Goal: Communication & Community: Answer question/provide support

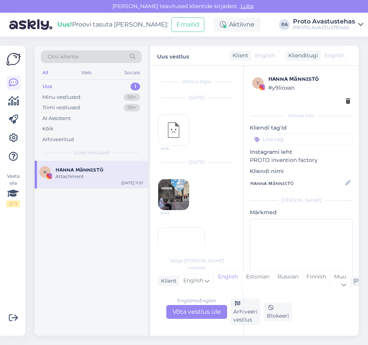
scroll to position [65, 0]
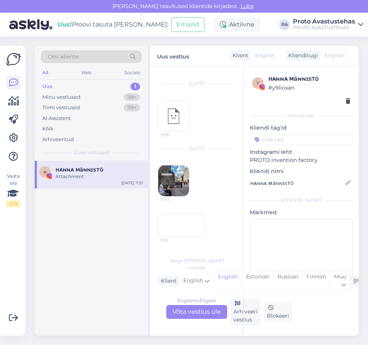
click at [52, 86] on div "Uus" at bounding box center [47, 87] width 10 height 8
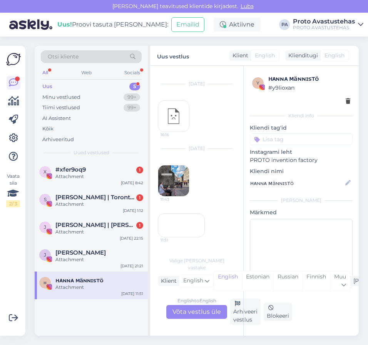
click at [82, 285] on div "Attachment" at bounding box center [99, 287] width 88 height 7
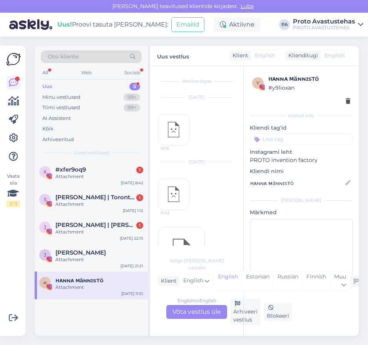
scroll to position [0, 0]
click at [238, 312] on div "Arhiveeri vestlus" at bounding box center [245, 312] width 30 height 27
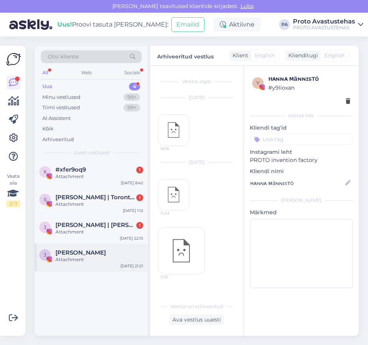
click at [65, 257] on div "Attachment" at bounding box center [99, 259] width 88 height 7
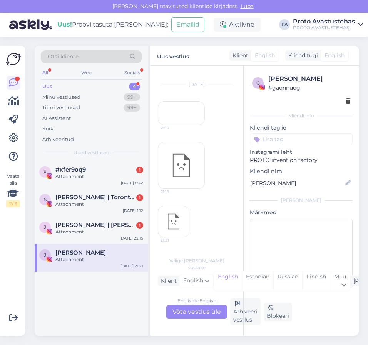
scroll to position [349, 0]
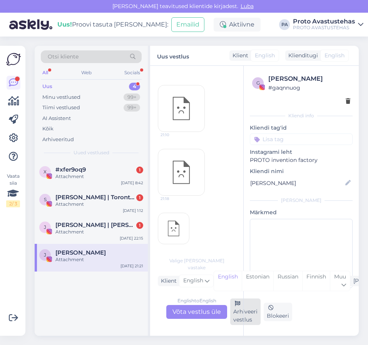
click at [235, 318] on div "Arhiveeri vestlus" at bounding box center [245, 312] width 30 height 27
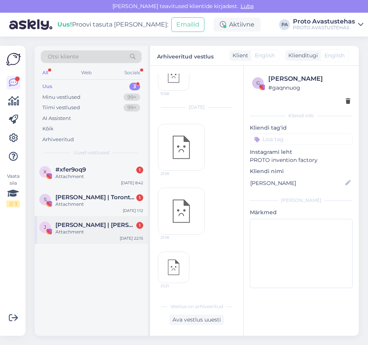
click at [84, 231] on div "Attachment" at bounding box center [99, 232] width 88 height 7
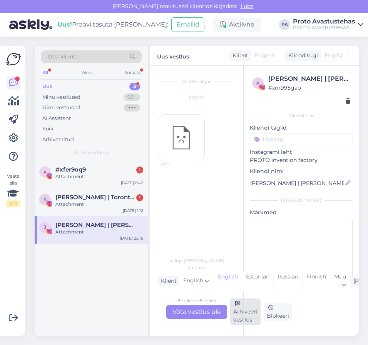
click at [239, 314] on div "Arhiveeri vestlus" at bounding box center [245, 312] width 30 height 27
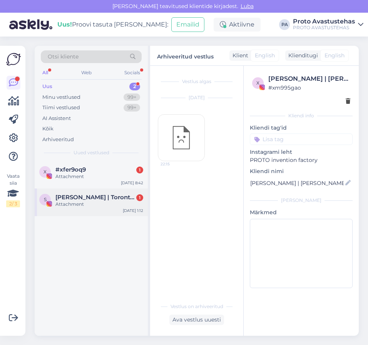
click at [82, 201] on div "Attachment" at bounding box center [99, 204] width 88 height 7
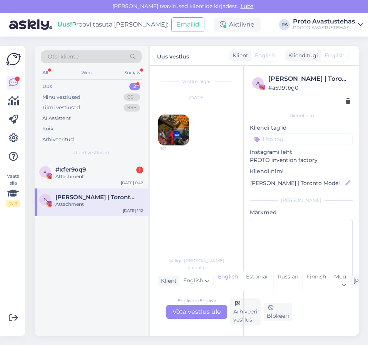
click at [171, 126] on img at bounding box center [173, 130] width 31 height 31
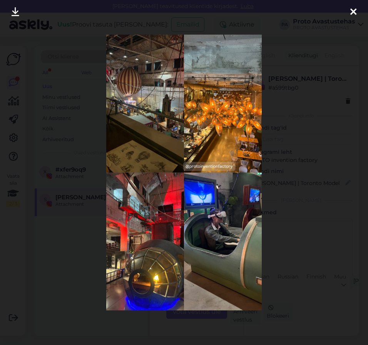
click at [349, 10] on div at bounding box center [352, 12] width 15 height 24
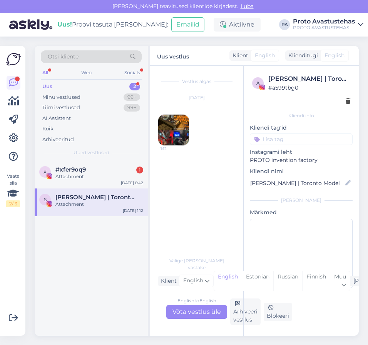
drag, startPoint x: 241, startPoint y: 319, endPoint x: 180, endPoint y: 265, distance: 81.5
click at [241, 319] on div "Arhiveeri vestlus" at bounding box center [245, 312] width 30 height 27
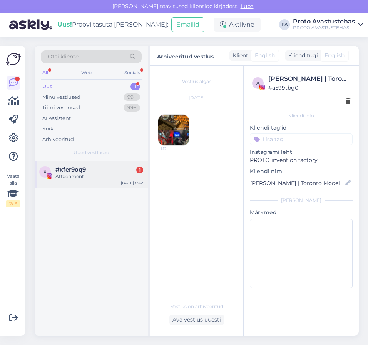
click at [67, 169] on span "#xfer9oq9" at bounding box center [70, 169] width 30 height 7
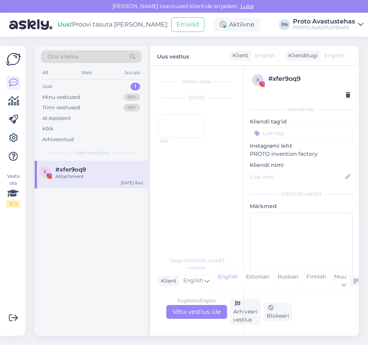
click at [192, 138] on div "8:42" at bounding box center [181, 126] width 47 height 24
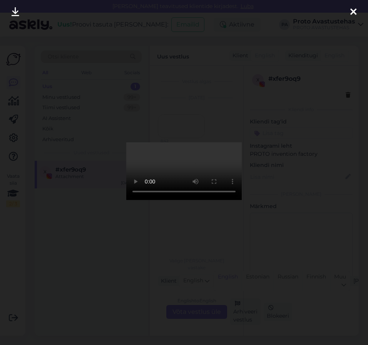
drag, startPoint x: 352, startPoint y: 14, endPoint x: 348, endPoint y: 18, distance: 5.5
click at [351, 14] on icon at bounding box center [353, 12] width 6 height 10
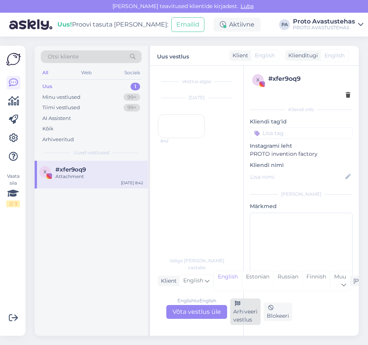
click at [236, 316] on div "Arhiveeri vestlus" at bounding box center [245, 312] width 30 height 27
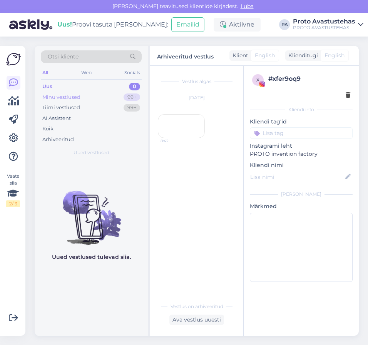
click at [69, 95] on div "Minu vestlused" at bounding box center [61, 97] width 38 height 8
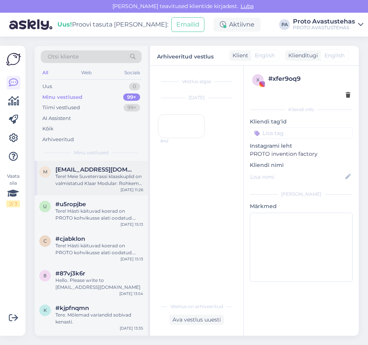
click at [88, 181] on div "Tere! Meie Suveterrassi klaaskuplid on valmistatud Klaar Modular: Rohkem infot …" at bounding box center [99, 180] width 88 height 14
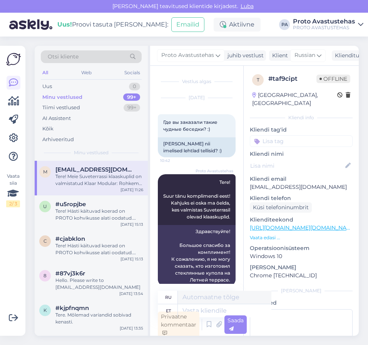
scroll to position [2, 0]
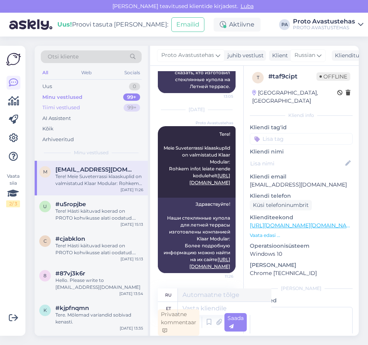
click at [53, 108] on div "Tiimi vestlused" at bounding box center [61, 108] width 38 height 8
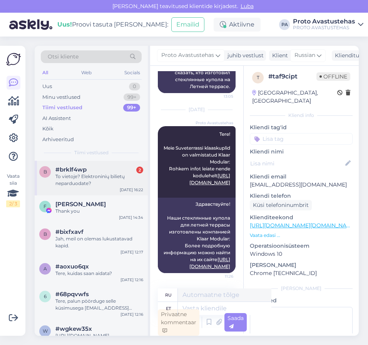
click at [68, 178] on div "To vietoje? Elektroninių bilietų neparduodate?" at bounding box center [99, 180] width 88 height 14
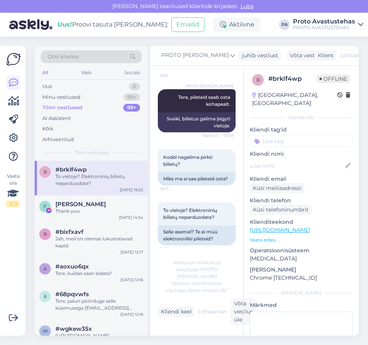
scroll to position [91, 0]
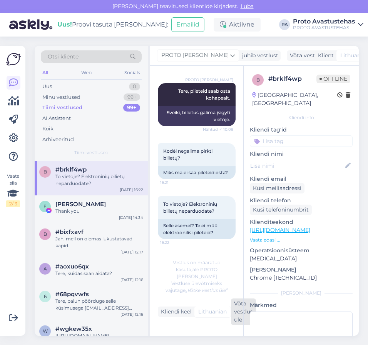
click at [237, 312] on div "Võta vestlus üle" at bounding box center [243, 312] width 25 height 27
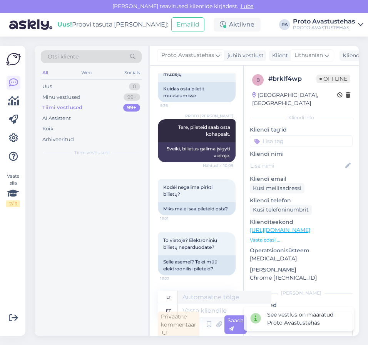
scroll to position [62, 0]
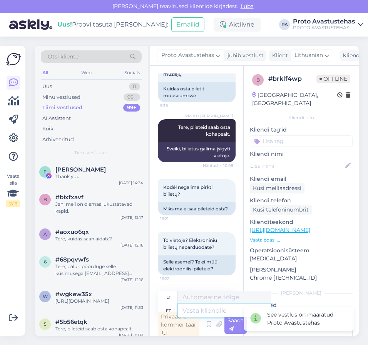
click at [214, 310] on textarea at bounding box center [224, 310] width 93 height 13
type textarea "Tere."
type textarea "Sveiki."
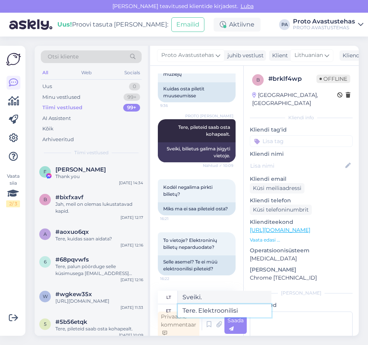
type textarea "Tere. Elektroonilisi"
type textarea "Sveiki. Elektronika"
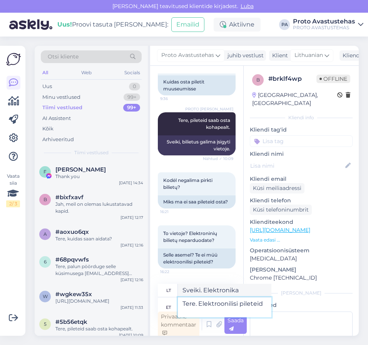
type textarea "Tere. Elektroonilisi pileteid m"
type textarea "Sveiki. Elektroniniai bilietai"
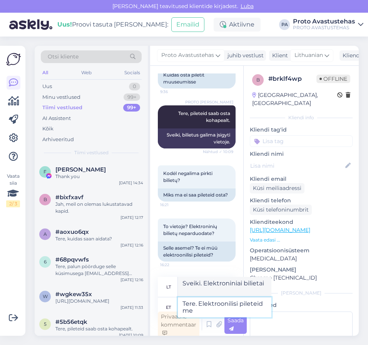
type textarea "Tere. Elektroonilisi pileteid me e"
type textarea "Sveiki. Turime elektroninius bilietus."
type textarea "Tere. Elektroonilisi pileteid me ei"
type textarea "Sveiki. Elektroninių bilietų nepriimame."
type textarea "Tere. Elektroonilisi pileteid me ei müü"
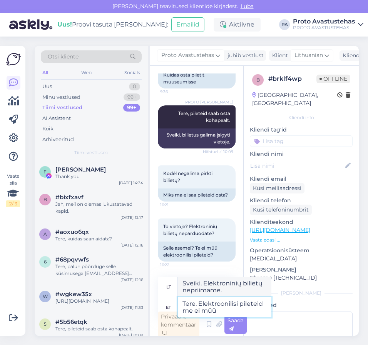
type textarea "Sveiki. Mes neparduodame elektroninių bilietų."
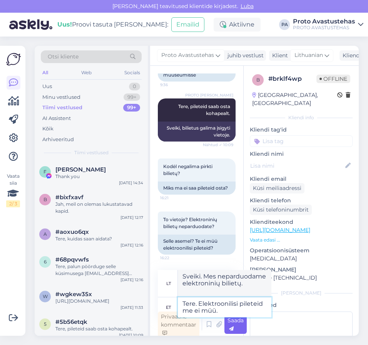
type textarea "Tere. Elektroonilisi pileteid me ei müü."
click at [236, 319] on span "Saada" at bounding box center [235, 324] width 16 height 15
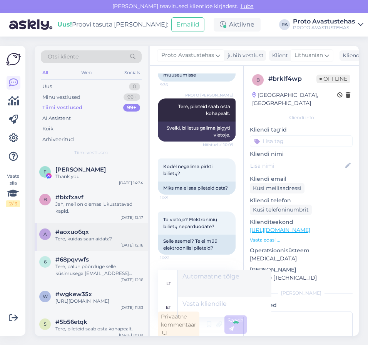
scroll to position [2, 0]
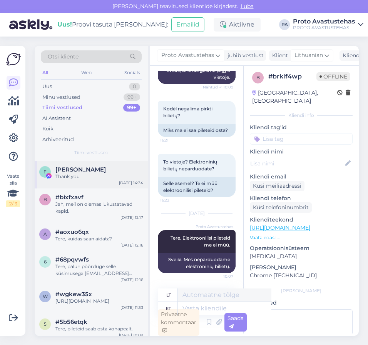
click at [73, 170] on span "[PERSON_NAME]" at bounding box center [80, 169] width 50 height 7
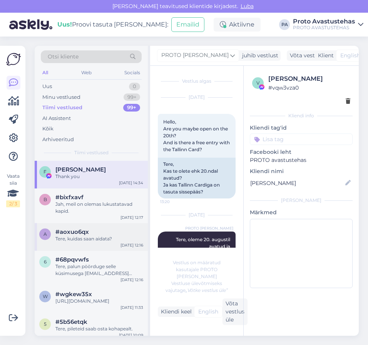
scroll to position [0, 0]
click at [73, 202] on div "Jah, meil on olemas lukustatavad kapid." at bounding box center [99, 208] width 88 height 14
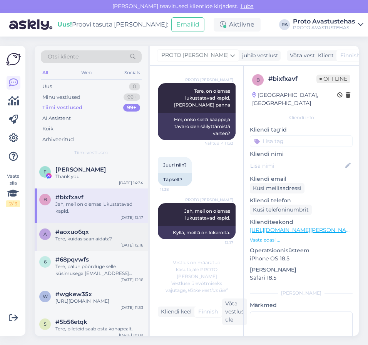
click at [82, 237] on div "Tere, kuidas saan aidata?" at bounding box center [99, 238] width 88 height 7
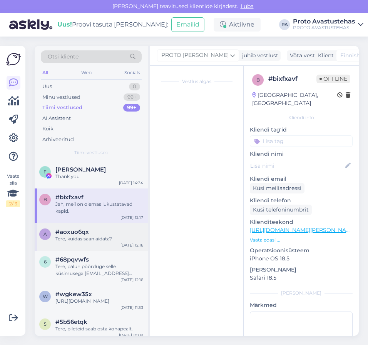
scroll to position [0, 0]
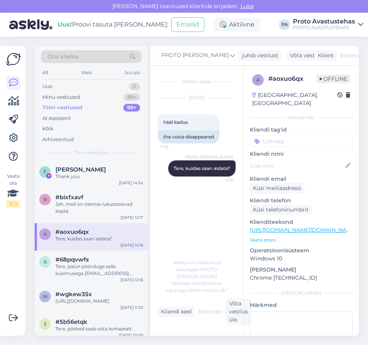
click at [331, 227] on link "[URL][DOMAIN_NAME][DOMAIN_NAME]" at bounding box center [303, 230] width 107 height 7
click at [72, 265] on div "Tere, palun pöörduge selle küsimusega [EMAIL_ADDRESS][DOMAIN_NAME]" at bounding box center [99, 270] width 88 height 14
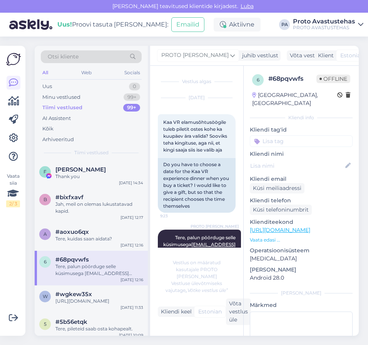
scroll to position [34, 0]
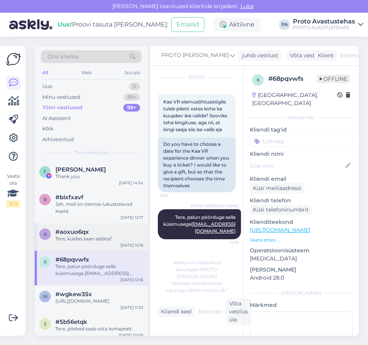
click at [77, 237] on div "Tere, kuidas saan aidata?" at bounding box center [99, 238] width 88 height 7
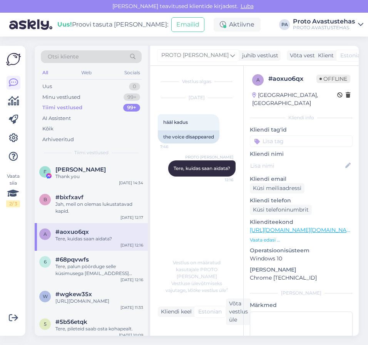
scroll to position [0, 0]
click at [55, 84] on div "Uus 0" at bounding box center [91, 86] width 101 height 11
